Goal: Transaction & Acquisition: Subscribe to service/newsletter

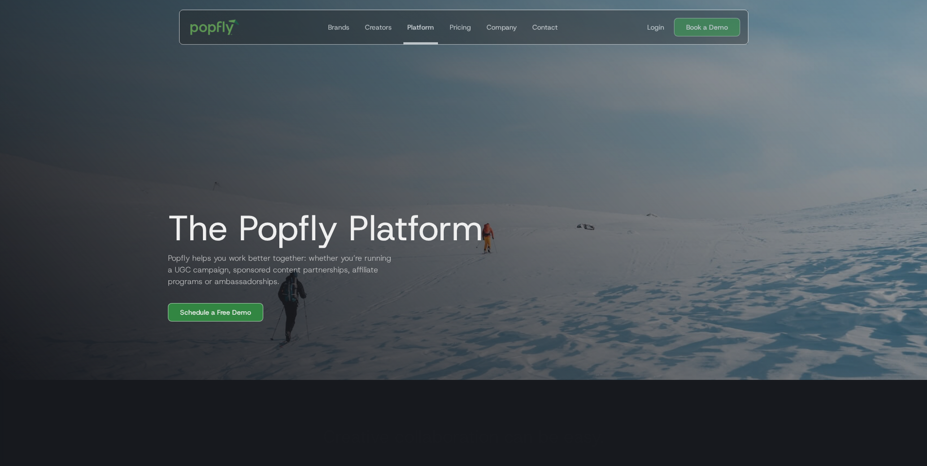
scroll to position [81, 0]
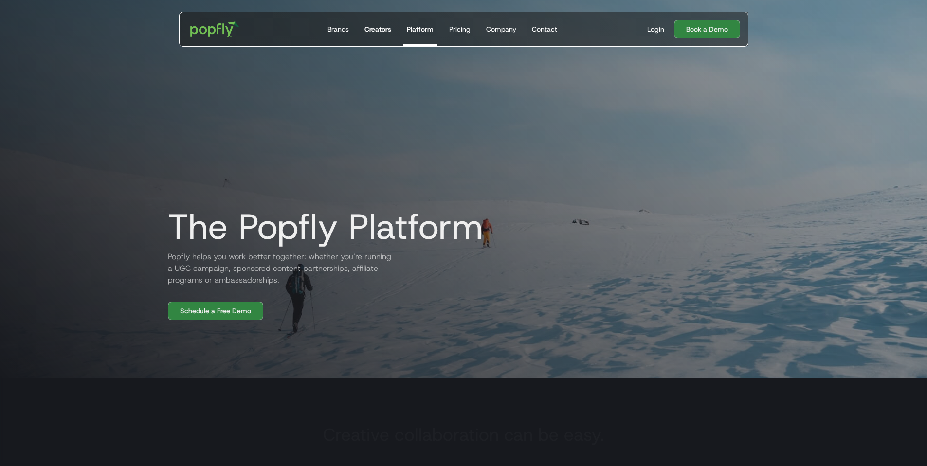
click at [380, 26] on div "Creators" at bounding box center [378, 29] width 27 height 10
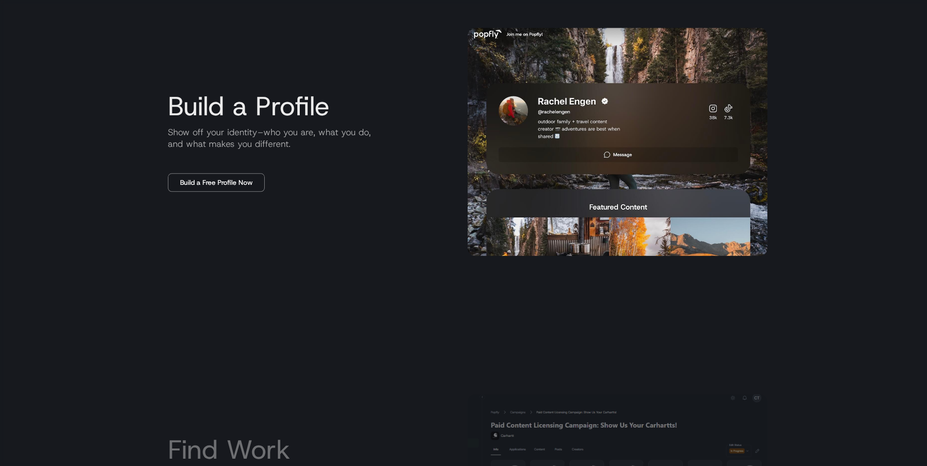
scroll to position [587, 0]
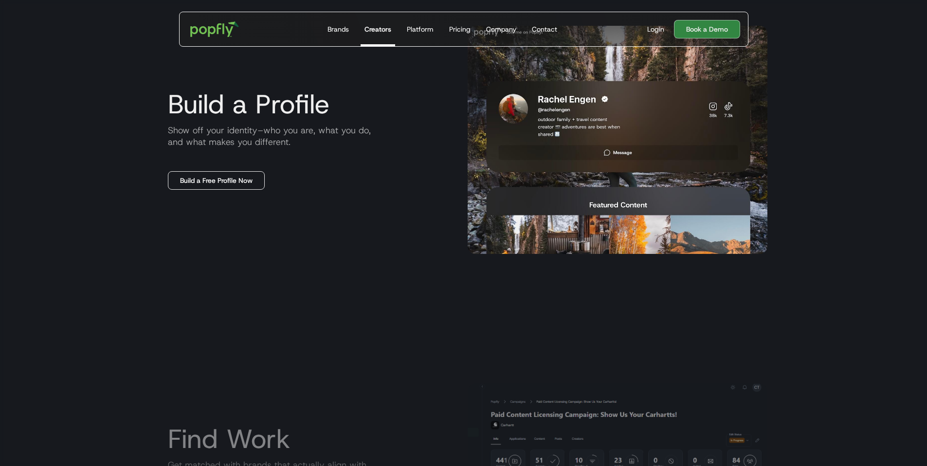
click at [256, 175] on link "Build a Free Profile Now" at bounding box center [216, 180] width 97 height 18
click at [588, 172] on img at bounding box center [618, 140] width 300 height 228
click at [608, 204] on img at bounding box center [618, 140] width 300 height 228
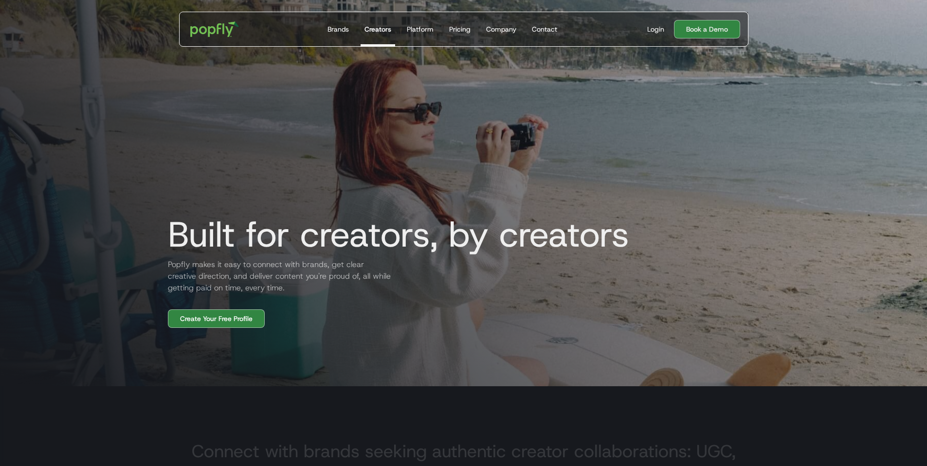
scroll to position [0, 0]
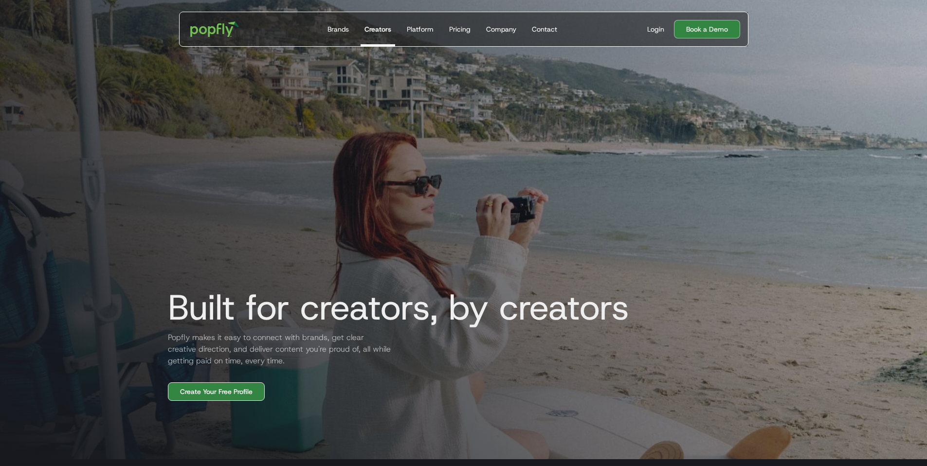
click at [199, 385] on link "Create Your Free Profile" at bounding box center [216, 392] width 97 height 18
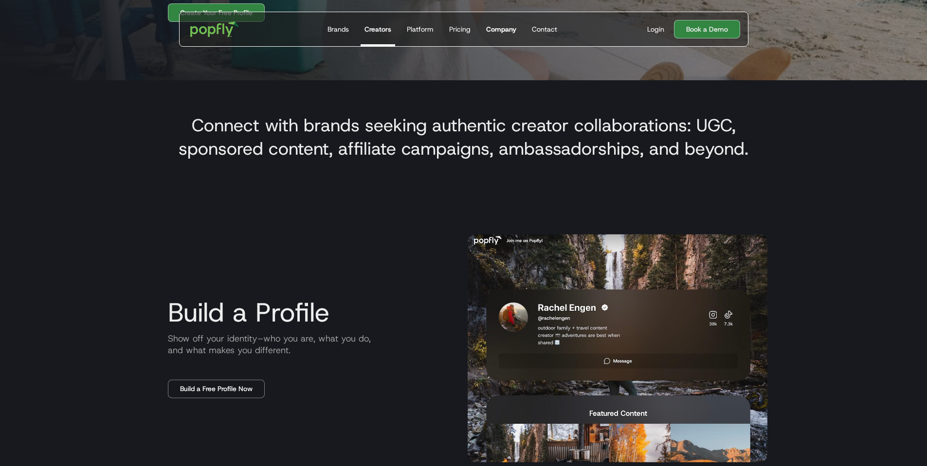
scroll to position [380, 0]
click at [435, 30] on link "Platform" at bounding box center [420, 29] width 35 height 34
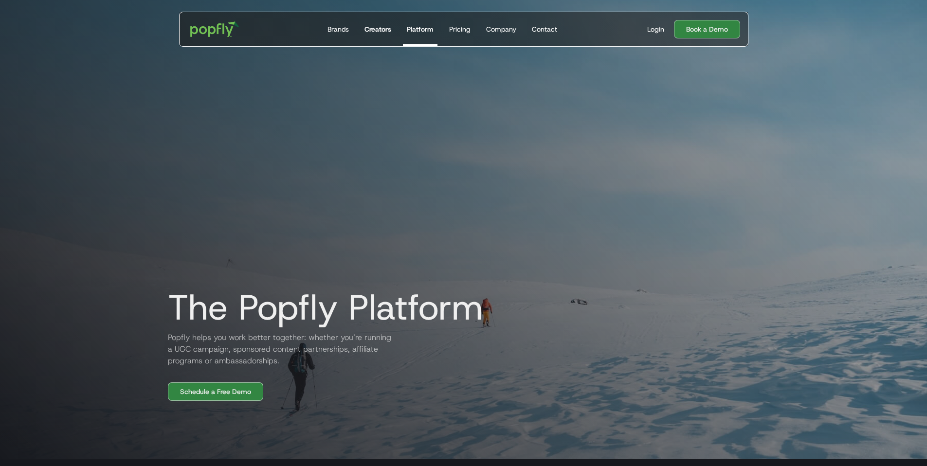
click at [367, 28] on div "Creators" at bounding box center [378, 29] width 27 height 10
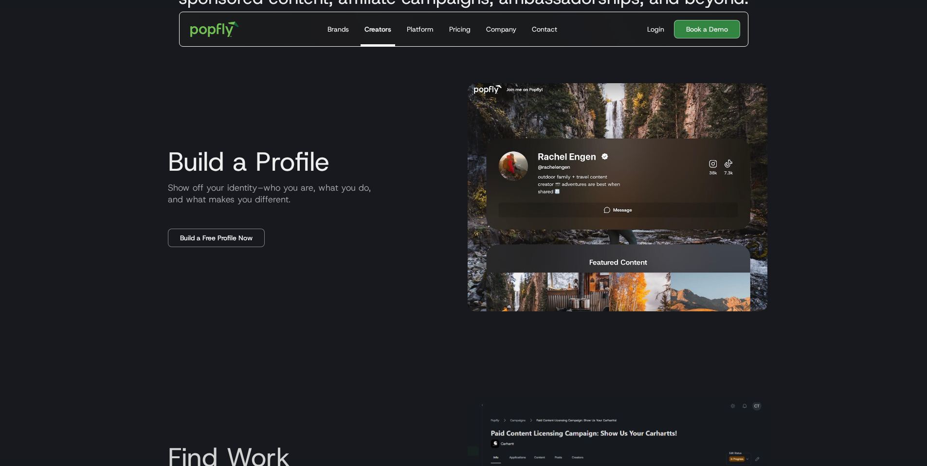
scroll to position [529, 0]
